Goal: Information Seeking & Learning: Find specific fact

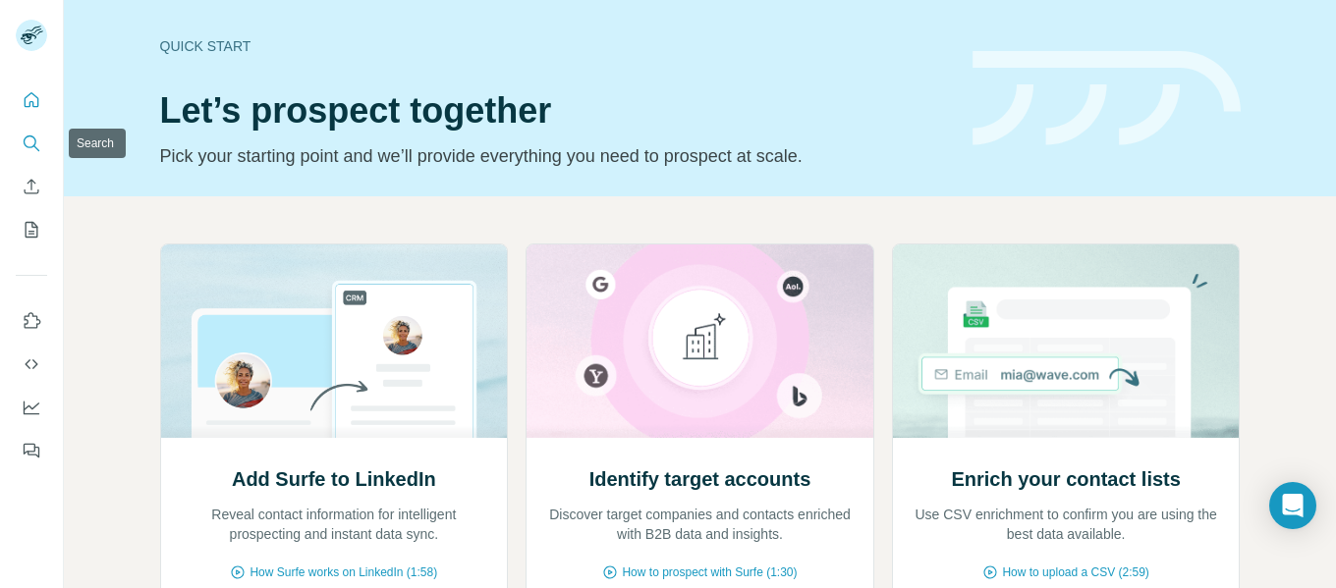
click at [29, 142] on icon "Search" at bounding box center [32, 144] width 20 height 20
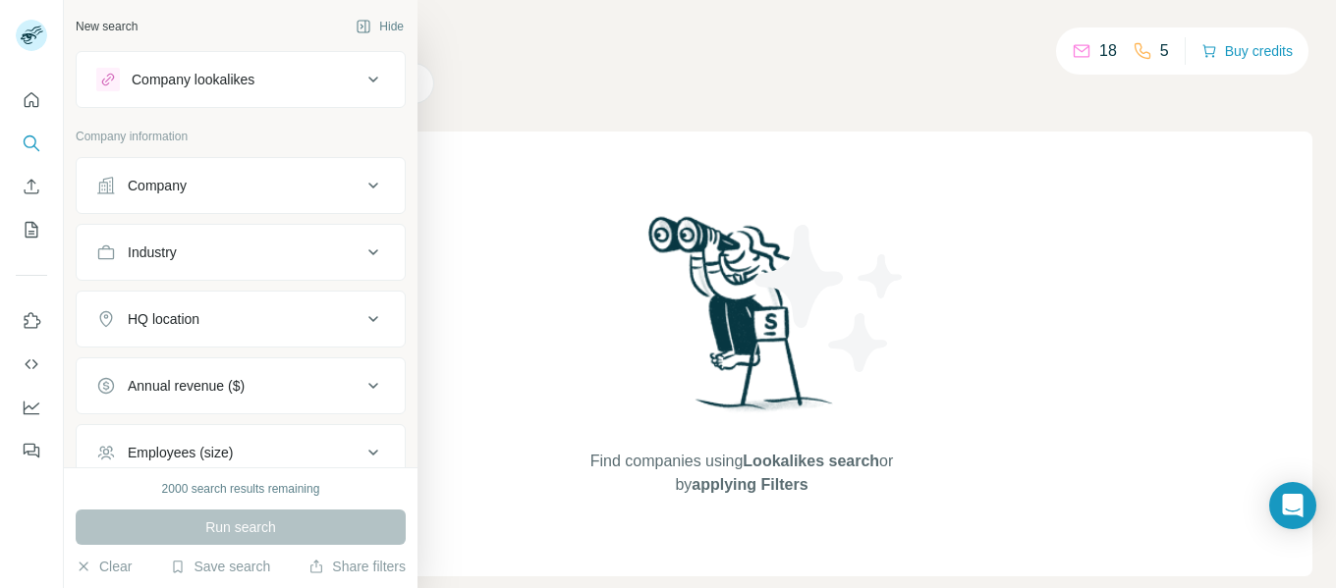
click at [172, 182] on div "Company" at bounding box center [157, 186] width 59 height 20
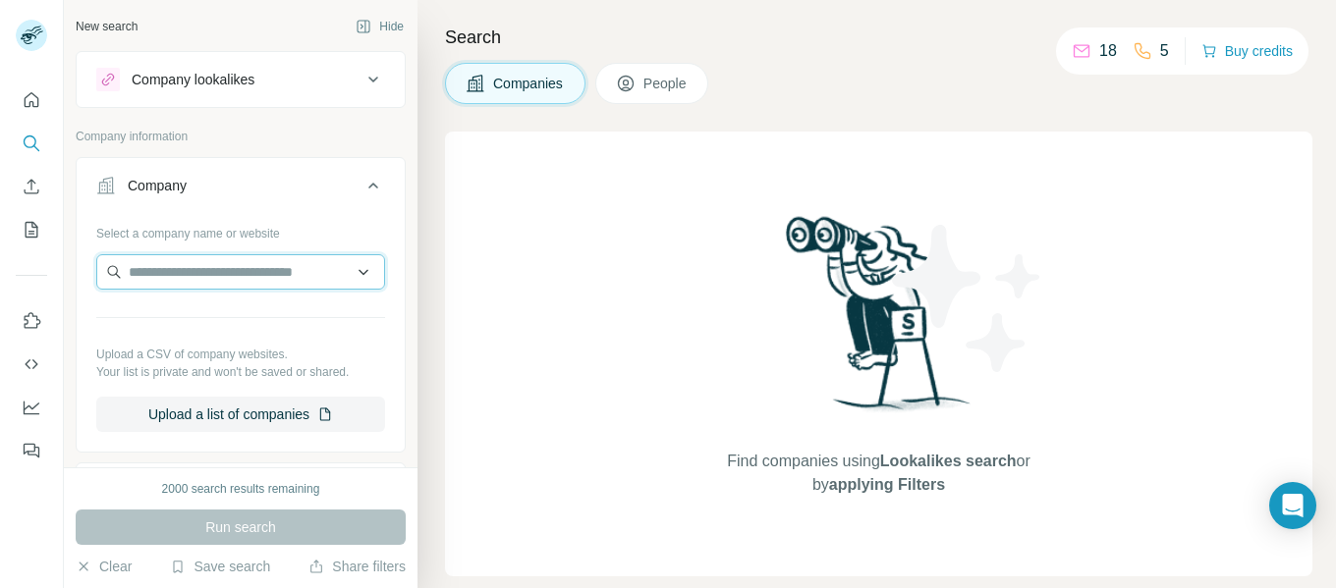
click at [168, 267] on input "text" at bounding box center [240, 271] width 289 height 35
paste input "**********"
type input "**********"
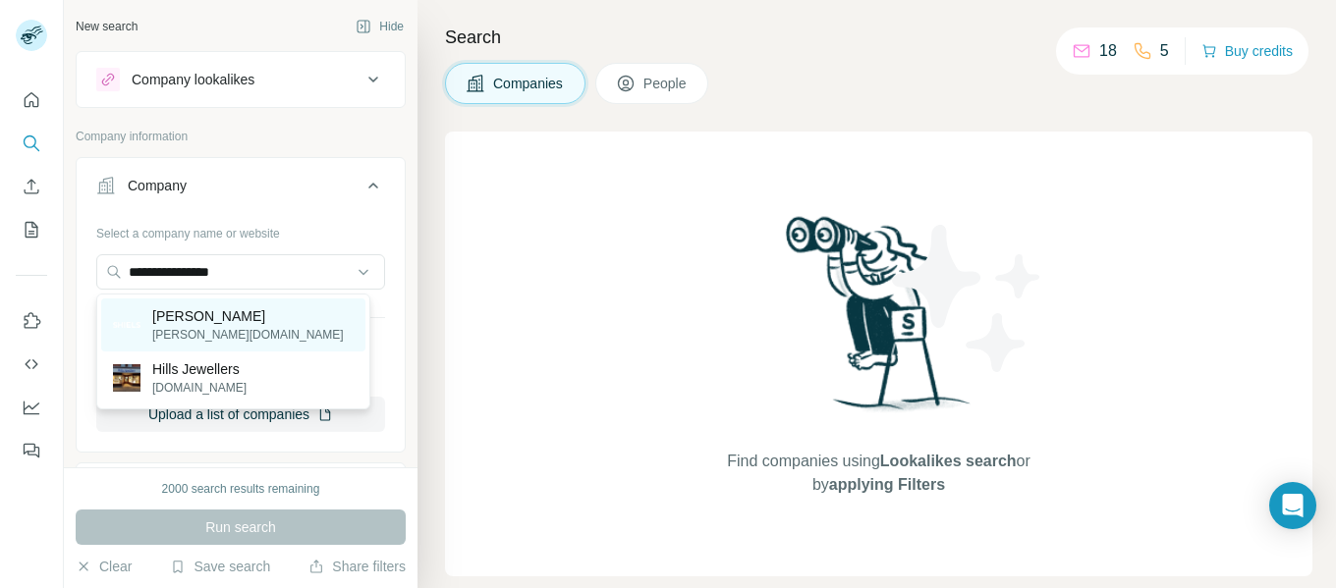
click at [180, 327] on p "[PERSON_NAME][DOMAIN_NAME]" at bounding box center [248, 335] width 192 height 18
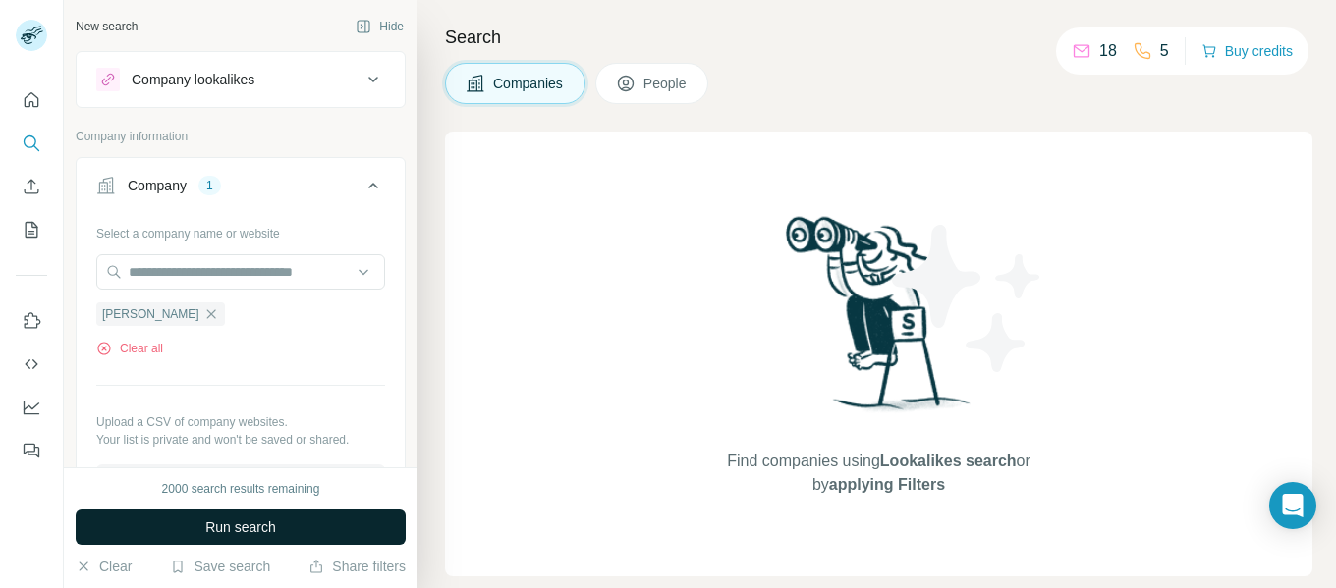
click at [257, 532] on span "Run search" at bounding box center [240, 528] width 71 height 20
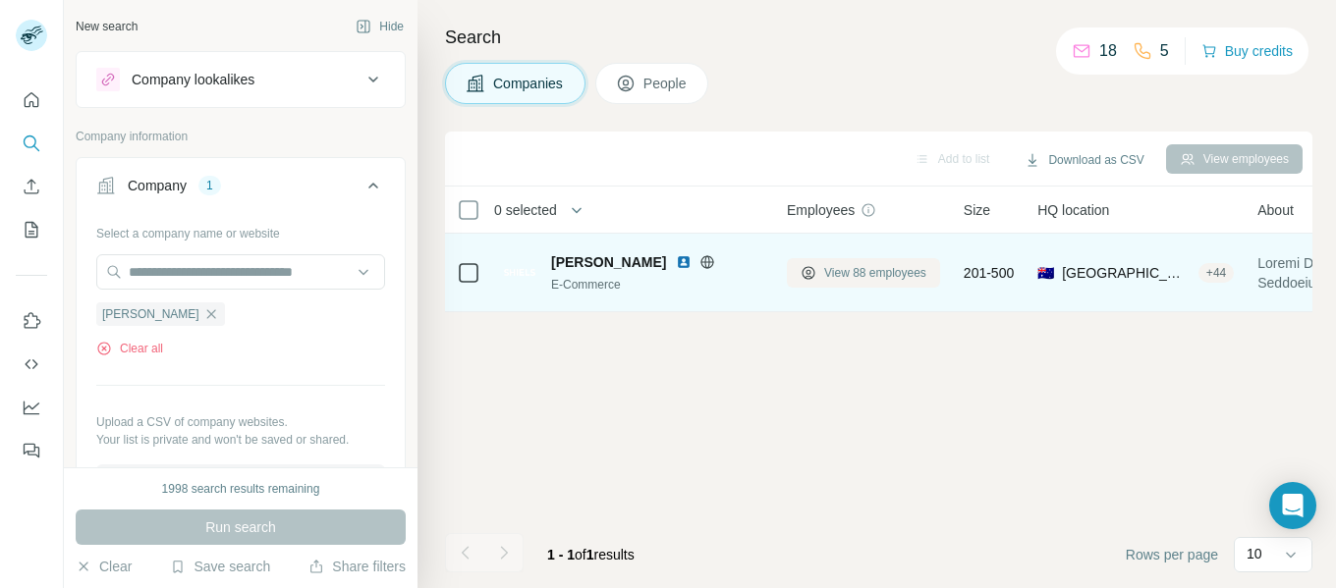
click at [865, 275] on span "View 88 employees" at bounding box center [875, 273] width 102 height 18
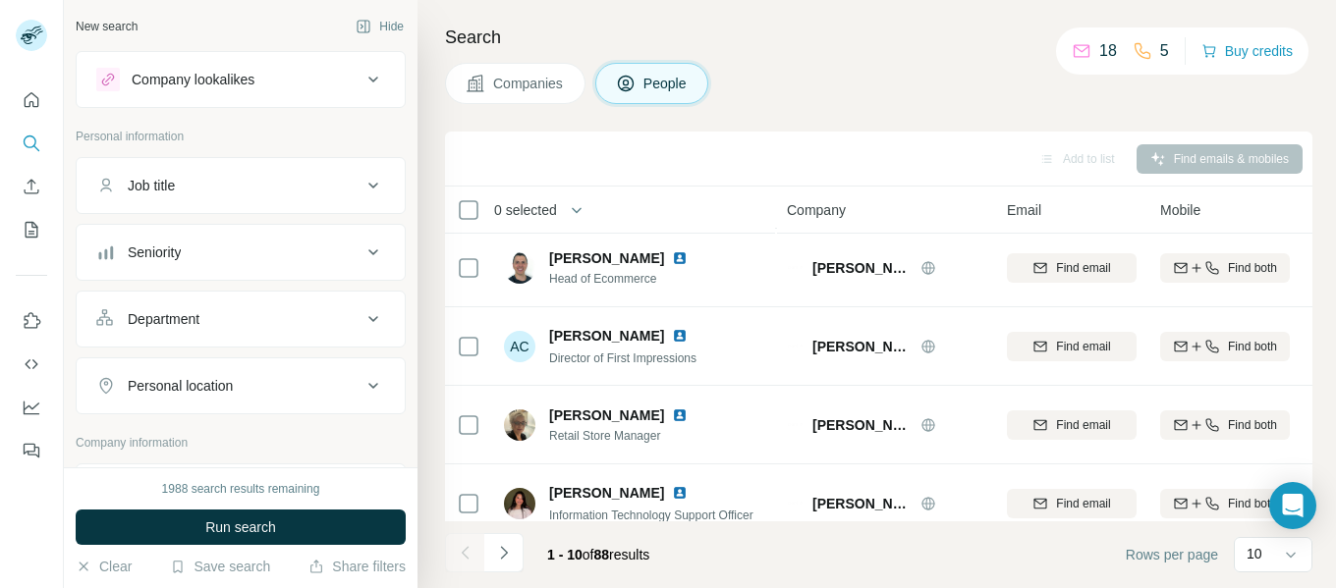
scroll to position [508, 0]
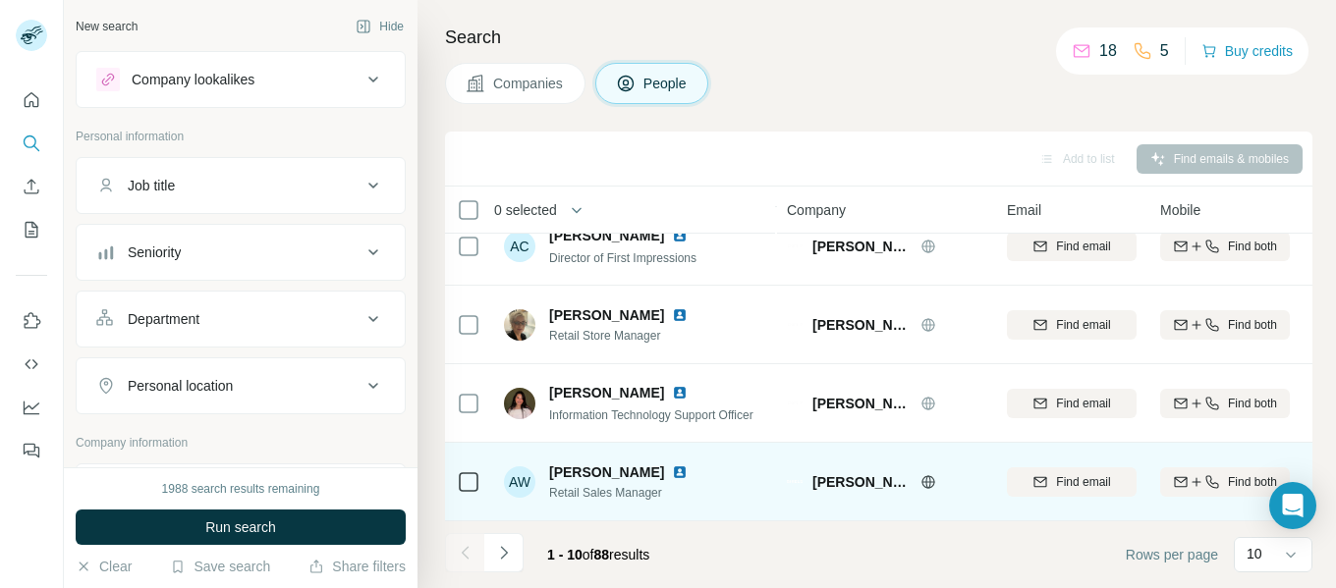
drag, startPoint x: 547, startPoint y: 463, endPoint x: 688, endPoint y: 461, distance: 140.5
click at [688, 463] on div "AW [PERSON_NAME] Retail Sales Manager" at bounding box center [607, 482] width 207 height 39
copy span "[PERSON_NAME]"
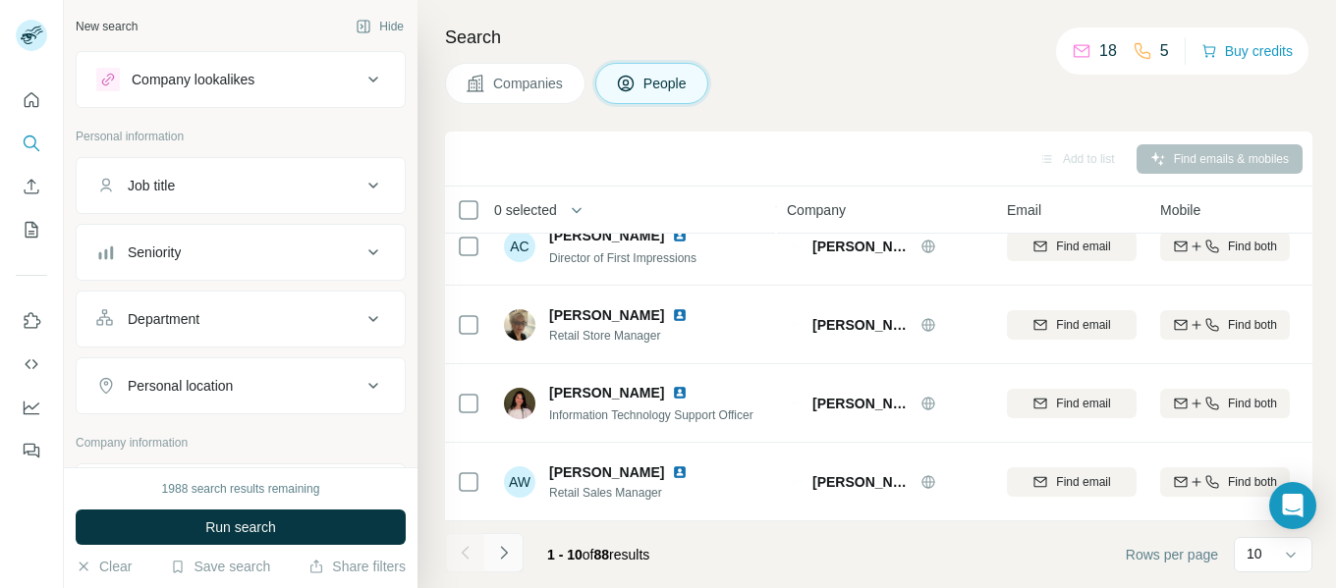
click at [504, 557] on icon "Navigate to next page" at bounding box center [504, 553] width 20 height 20
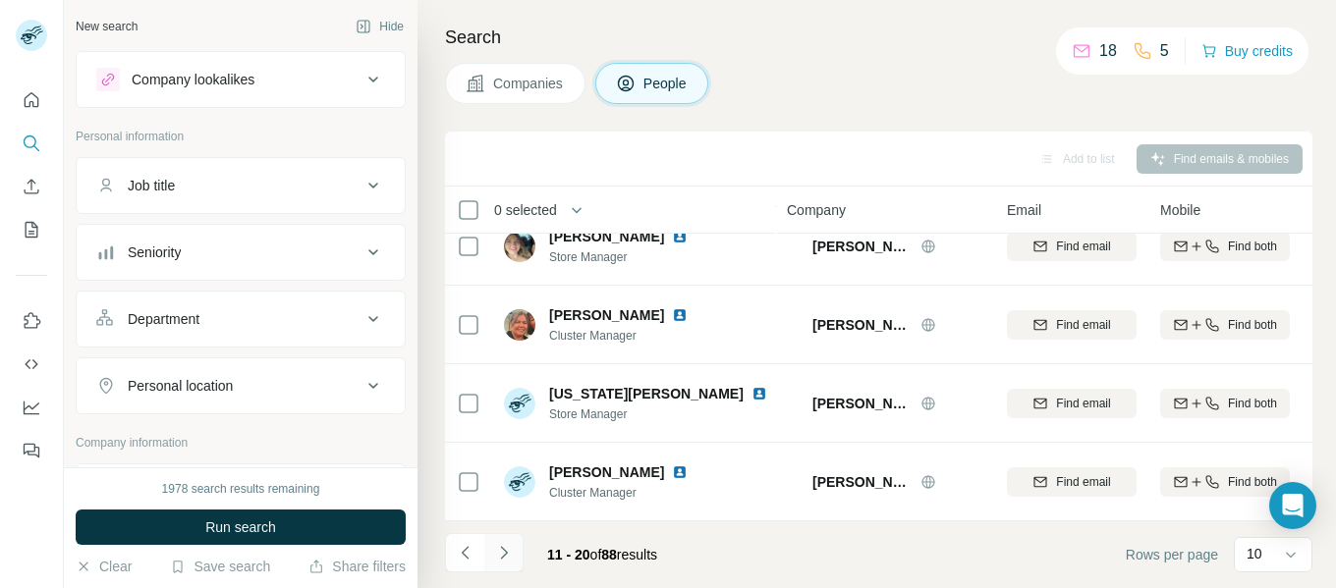
click at [500, 548] on icon "Navigate to next page" at bounding box center [504, 553] width 20 height 20
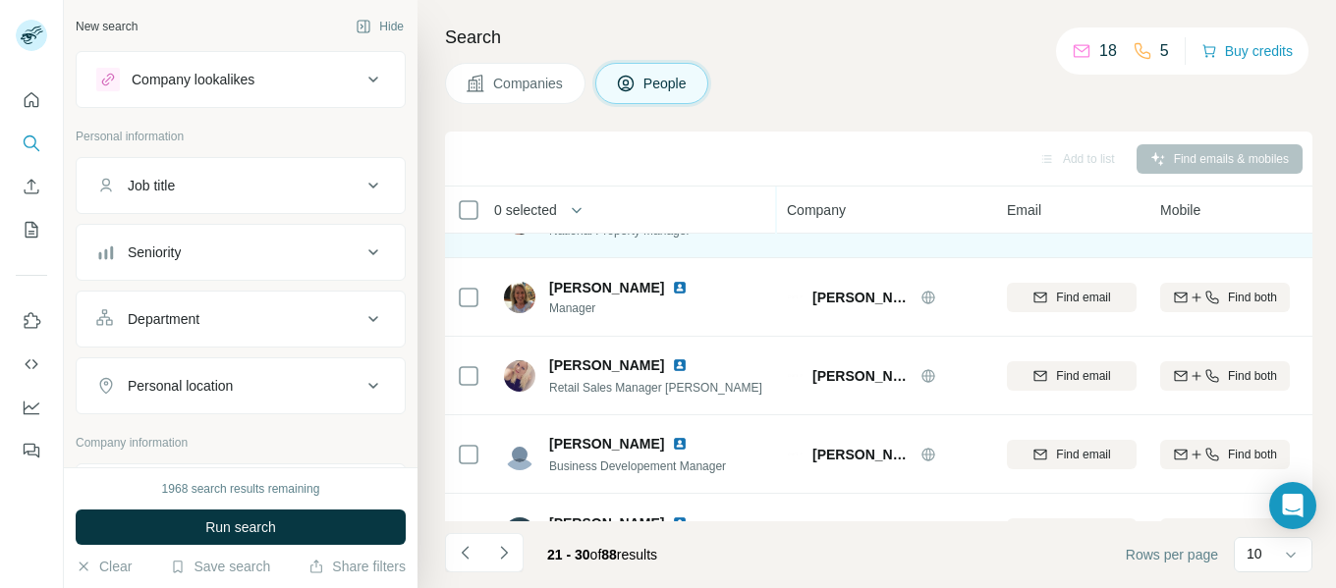
scroll to position [134, 0]
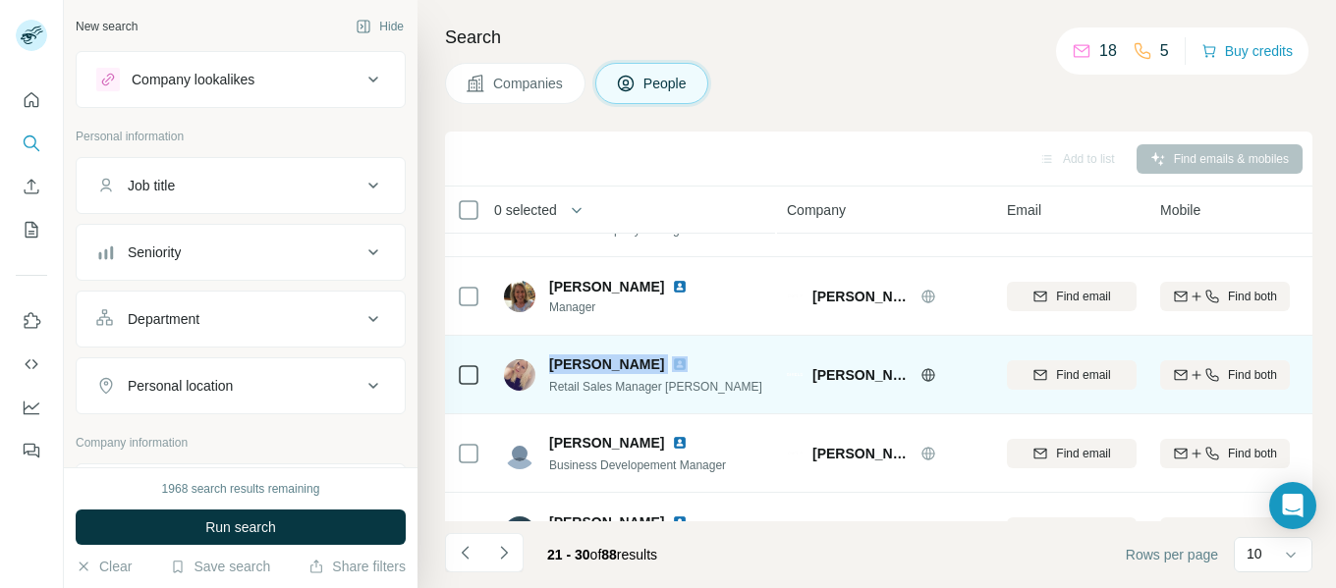
drag, startPoint x: 550, startPoint y: 361, endPoint x: 642, endPoint y: 364, distance: 92.4
click at [642, 364] on div "[PERSON_NAME]" at bounding box center [655, 365] width 213 height 20
copy span "[PERSON_NAME]"
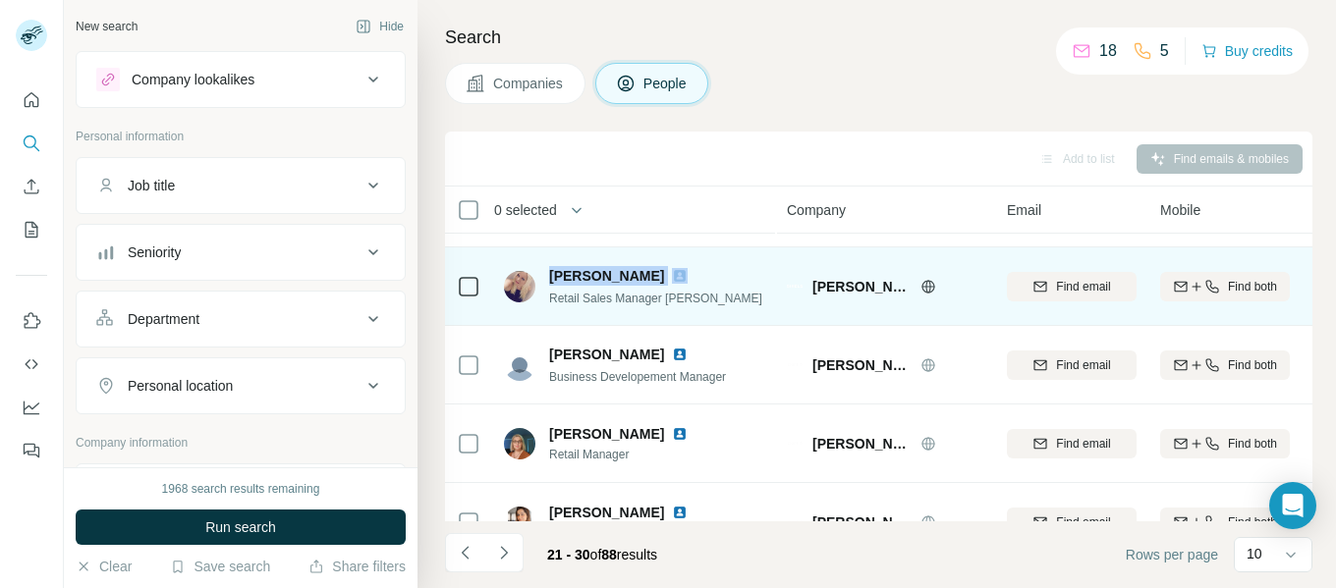
scroll to position [223, 0]
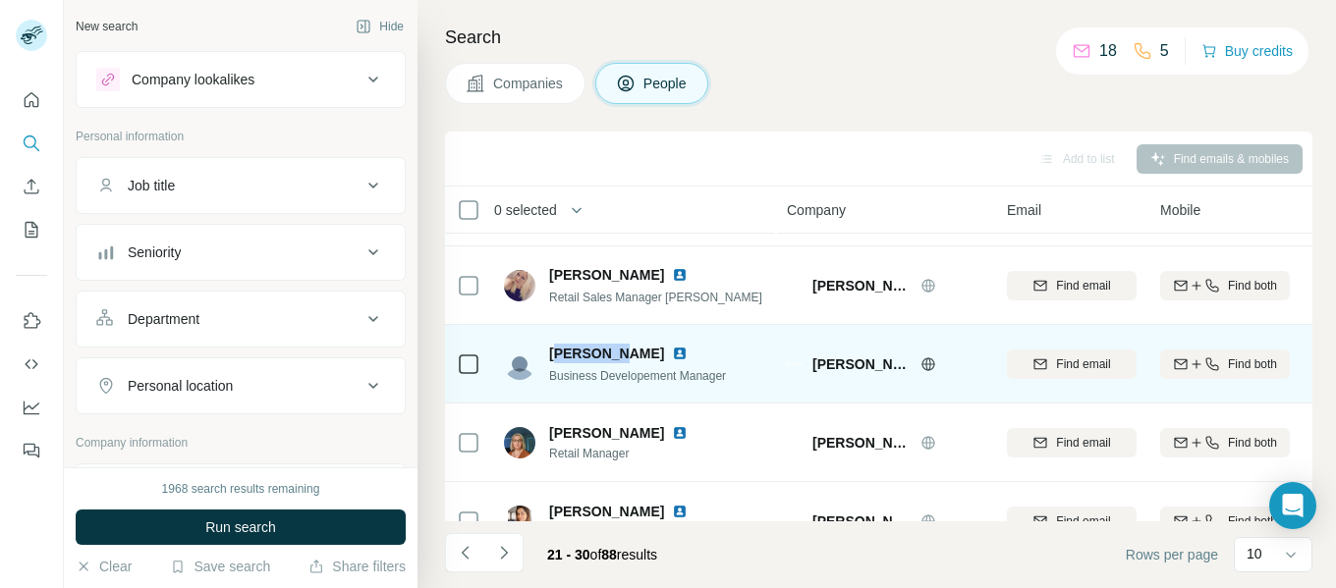
drag, startPoint x: 553, startPoint y: 354, endPoint x: 609, endPoint y: 355, distance: 56.0
click at [609, 355] on span "[PERSON_NAME]" at bounding box center [606, 354] width 115 height 20
drag, startPoint x: 549, startPoint y: 349, endPoint x: 638, endPoint y: 353, distance: 89.5
click at [638, 353] on div "[PERSON_NAME]" at bounding box center [637, 354] width 177 height 20
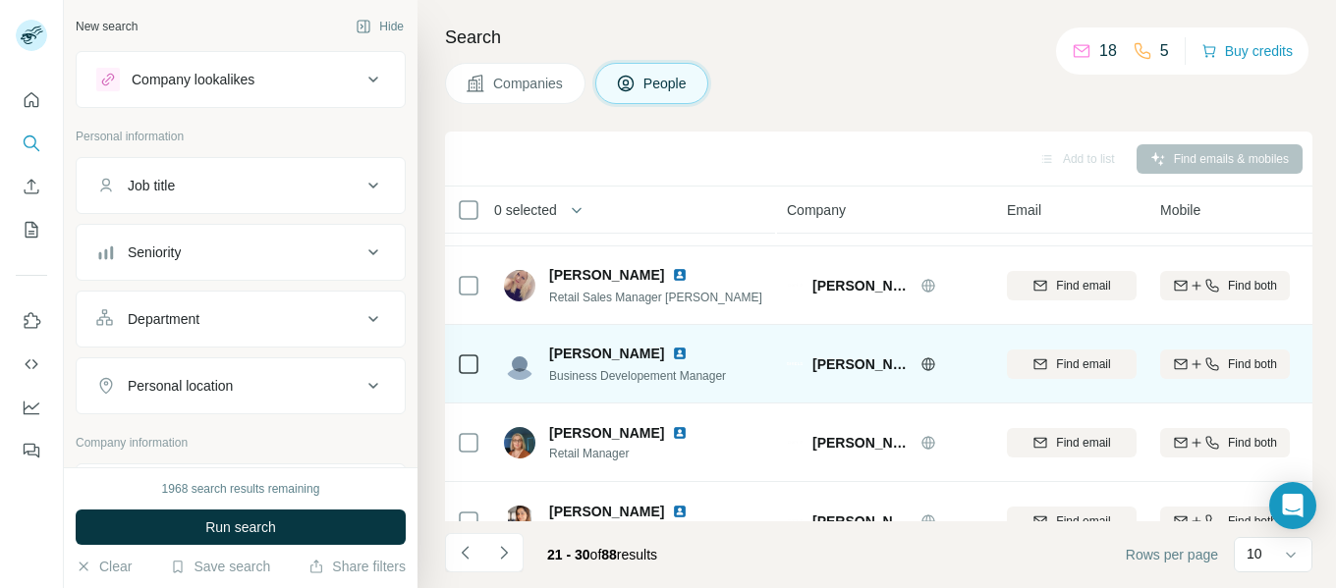
copy span "[PERSON_NAME]"
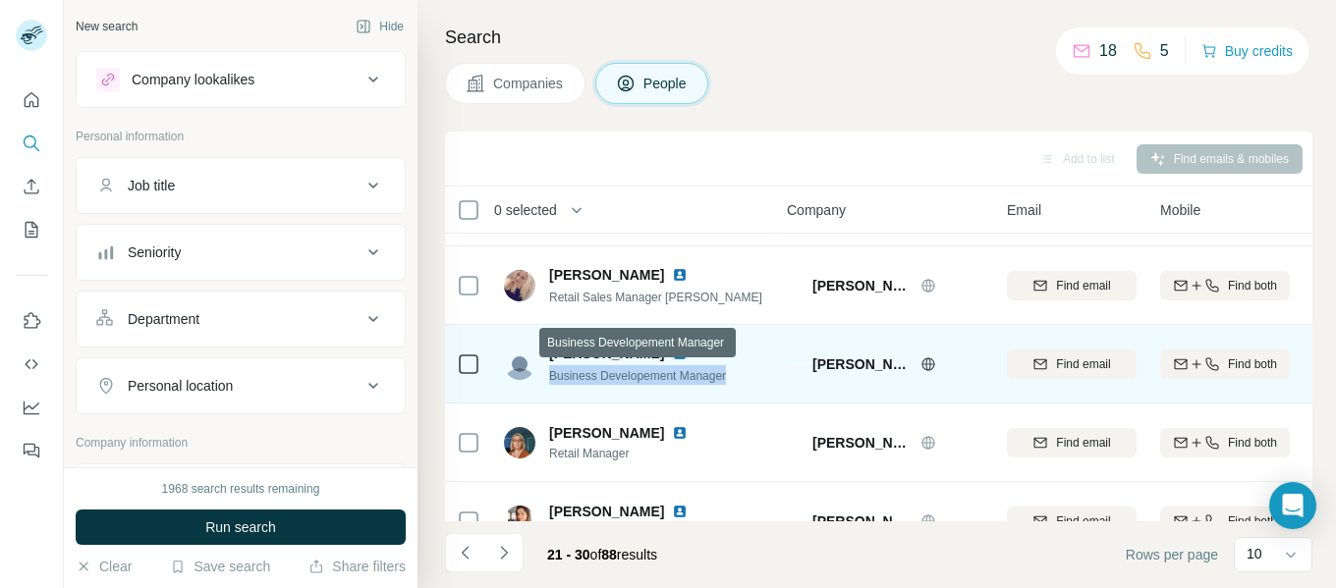
drag, startPoint x: 550, startPoint y: 379, endPoint x: 725, endPoint y: 377, distance: 174.9
click at [725, 377] on span "Business Developement Manager" at bounding box center [637, 376] width 177 height 14
copy span "Business Developement Manager"
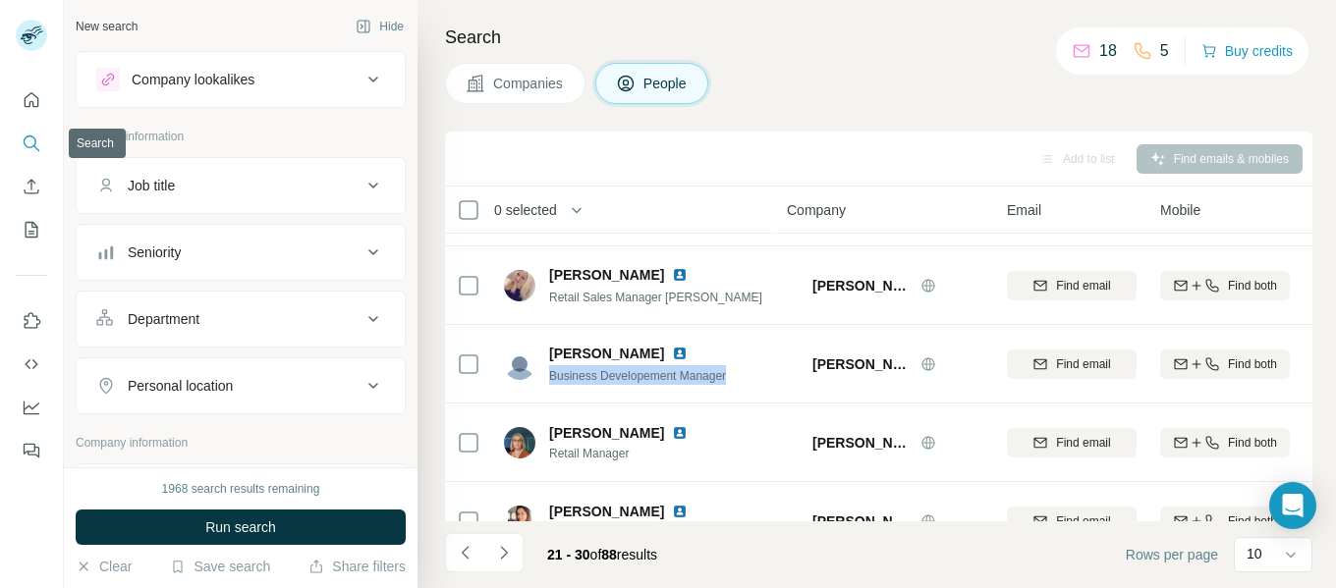
click at [28, 134] on icon "Search" at bounding box center [32, 144] width 20 height 20
click at [38, 103] on icon "Quick start" at bounding box center [32, 99] width 15 height 15
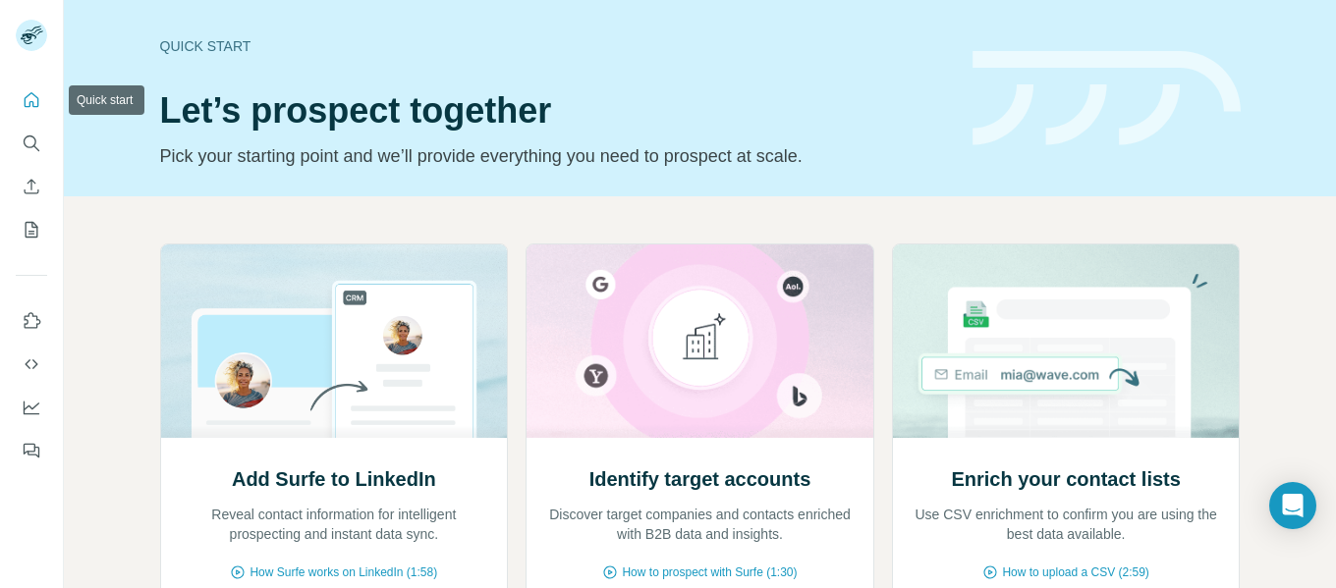
click at [38, 103] on icon "Quick start" at bounding box center [32, 99] width 15 height 15
click at [27, 139] on icon "Search" at bounding box center [32, 144] width 20 height 20
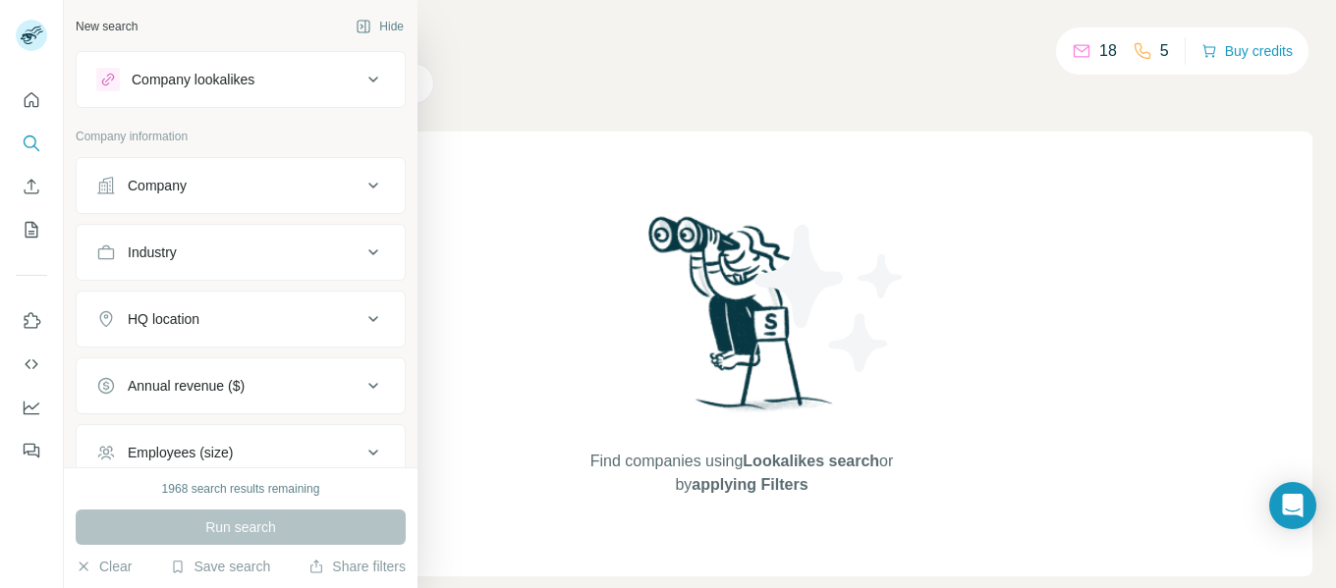
click at [183, 183] on div "Company" at bounding box center [157, 186] width 59 height 20
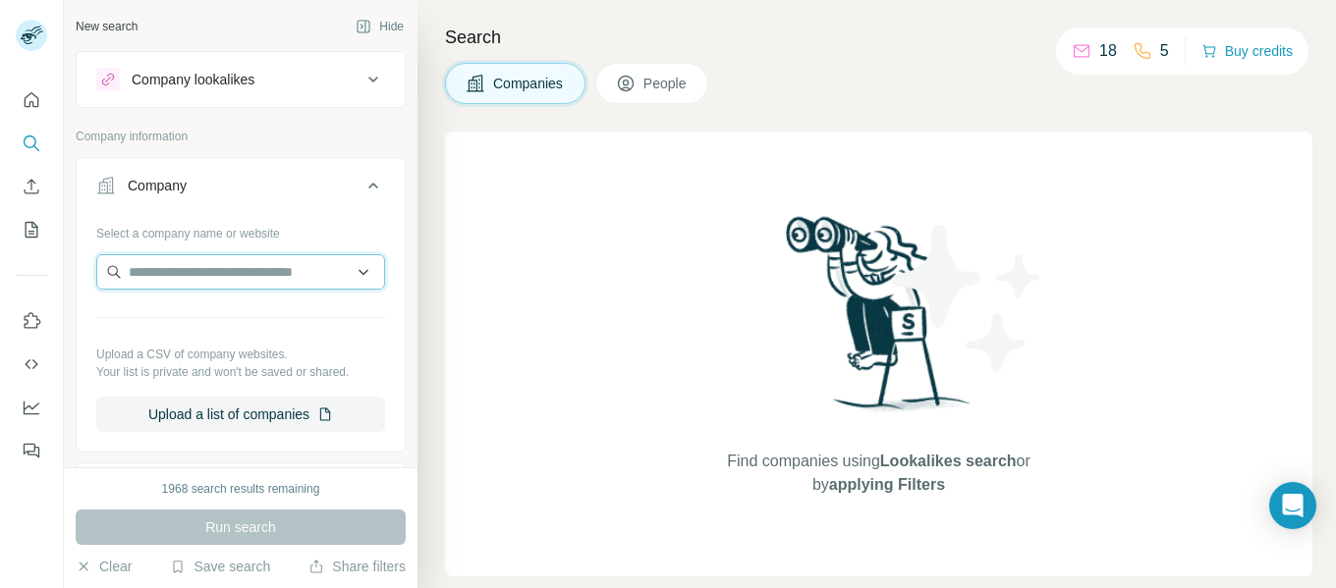
click at [164, 266] on input "text" at bounding box center [240, 271] width 289 height 35
paste input "**********"
type input "**********"
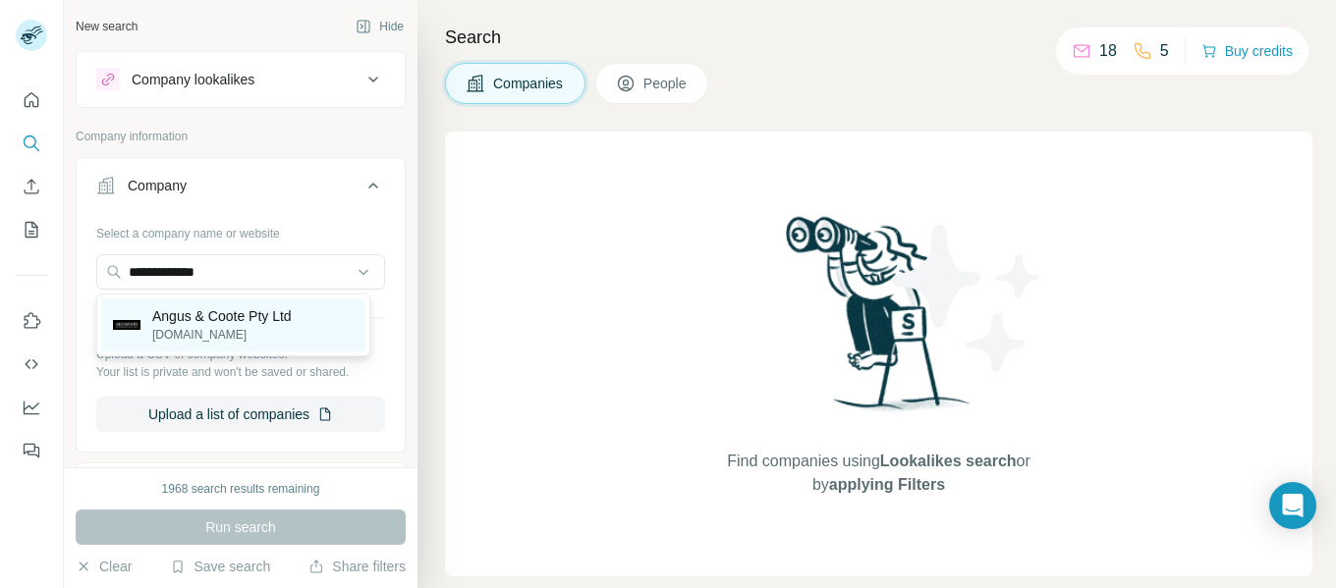
click at [206, 329] on p "[DOMAIN_NAME]" at bounding box center [221, 335] width 139 height 18
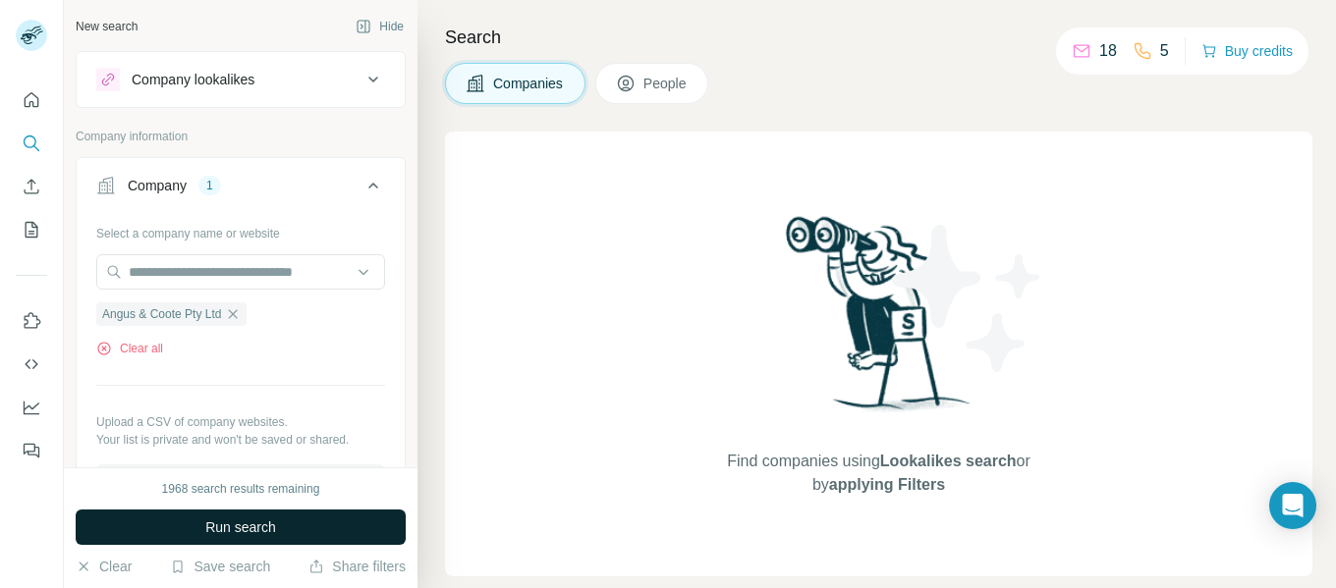
click at [271, 533] on span "Run search" at bounding box center [240, 528] width 71 height 20
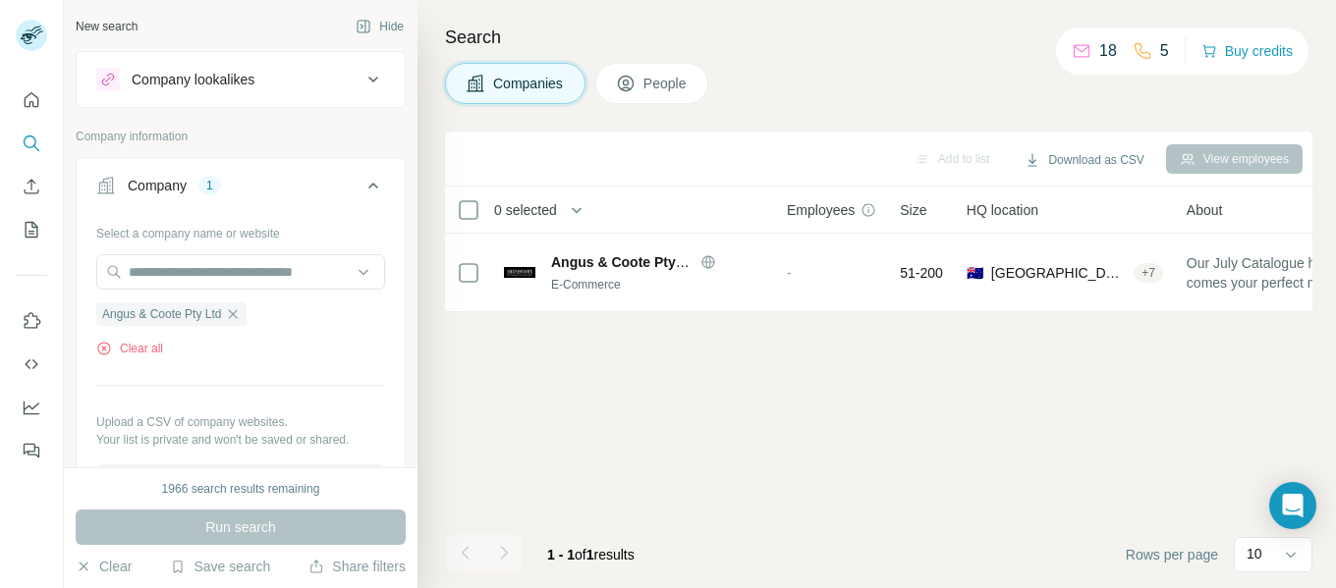
click at [824, 208] on span "Employees" at bounding box center [821, 210] width 68 height 20
click at [875, 217] on icon at bounding box center [868, 210] width 16 height 16
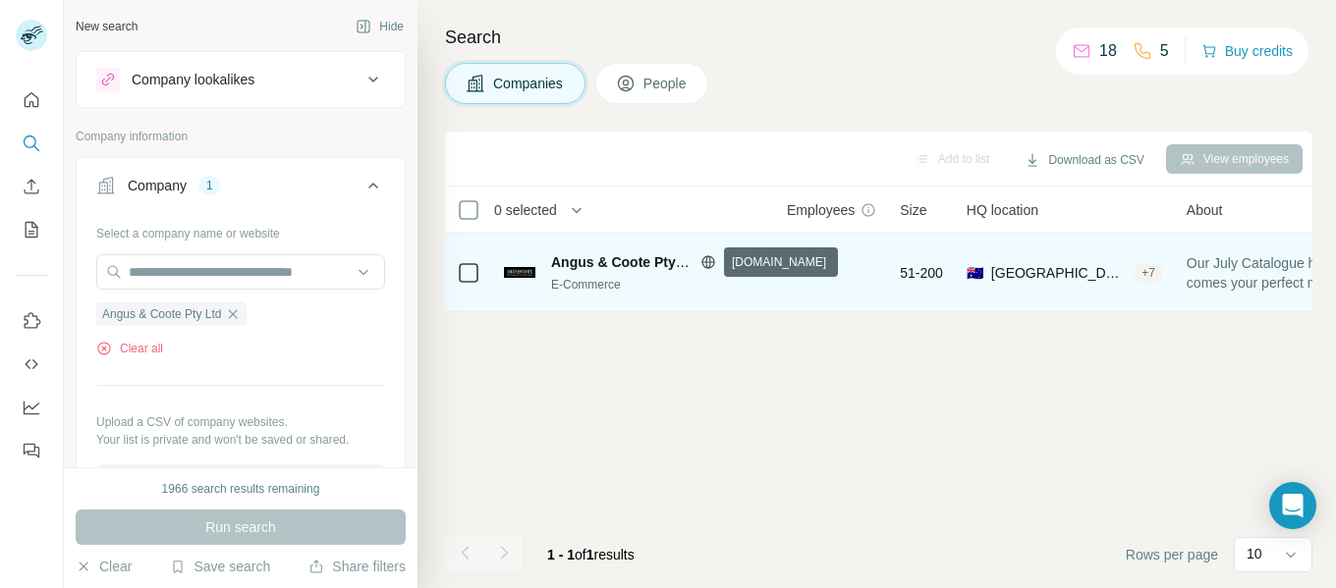
click at [715, 263] on icon at bounding box center [708, 262] width 16 height 16
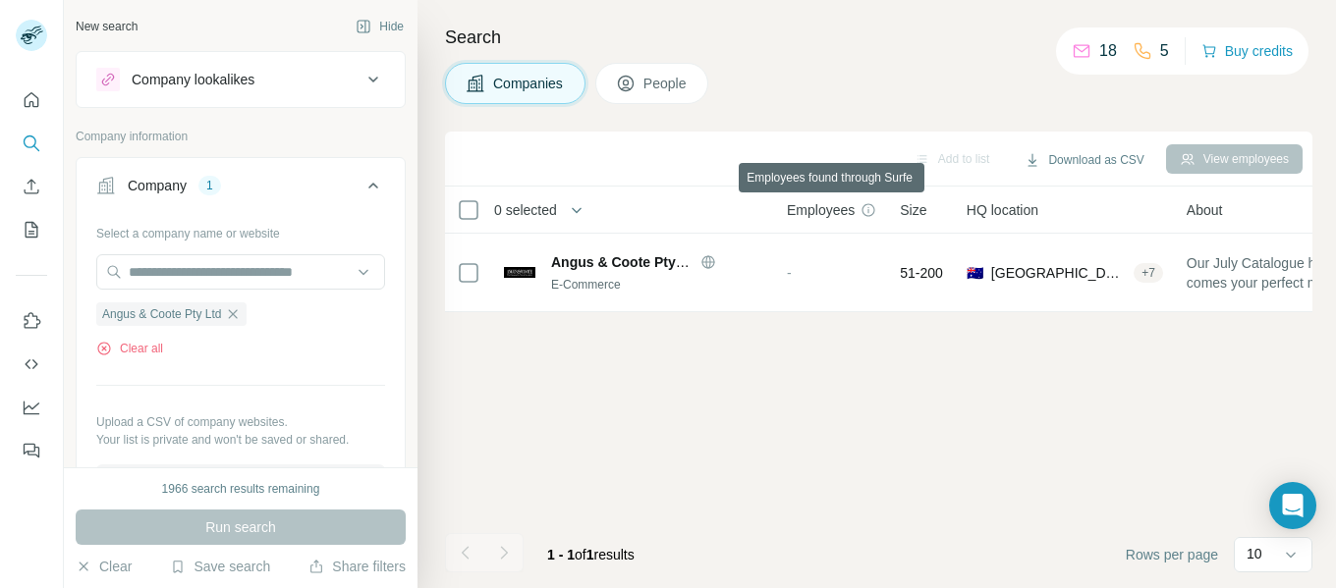
click at [873, 208] on icon at bounding box center [868, 210] width 16 height 16
